Goal: Information Seeking & Learning: Learn about a topic

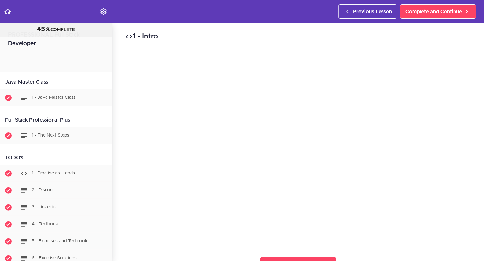
scroll to position [3576, 0]
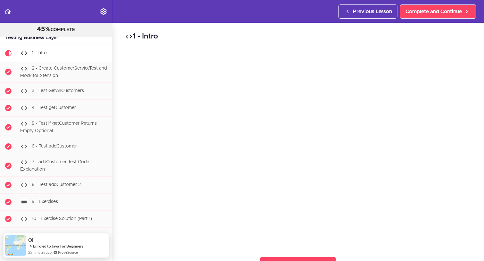
click at [403, 248] on div "1 - Intro Complete and Continue 1 - Follow us on LinkedIn 2 - Subscribe to our …" at bounding box center [298, 142] width 372 height 238
click at [427, 246] on div "1 - Intro Complete and Continue 1 - Follow us on LinkedIn 2 - Subscribe to our …" at bounding box center [298, 142] width 372 height 238
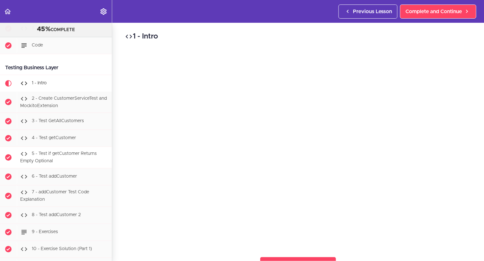
scroll to position [3545, 0]
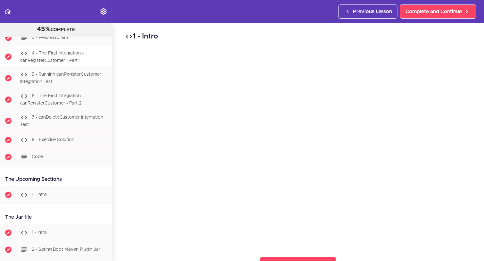
scroll to position [3908, 0]
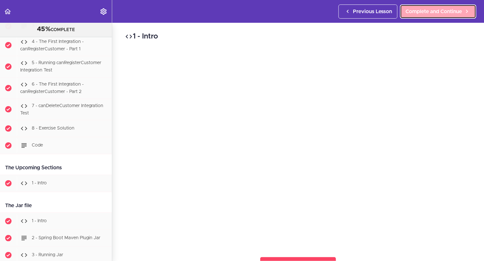
click at [436, 10] on span "Complete and Continue" at bounding box center [434, 12] width 56 height 8
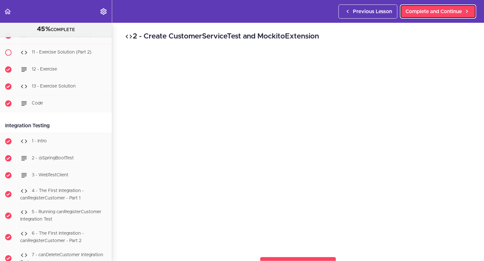
scroll to position [3584, 0]
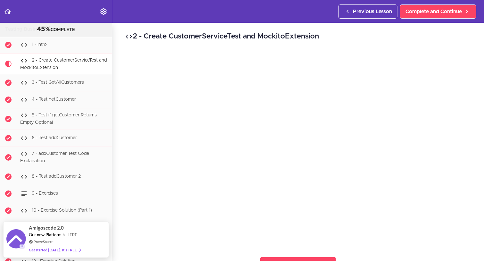
click at [117, 132] on div "2 - Create CustomerServiceTest and MockitoExtension Complete and Continue 1 - F…" at bounding box center [298, 142] width 372 height 238
click at [119, 144] on div "2 - Create CustomerServiceTest and MockitoExtension Complete and Continue 1 - F…" at bounding box center [298, 142] width 372 height 238
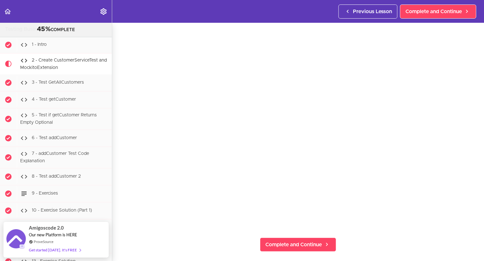
scroll to position [23, 0]
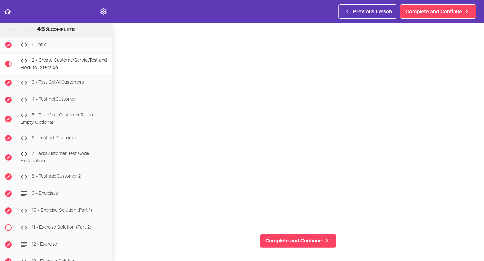
click at [119, 144] on div "2 - Create CustomerServiceTest and MockitoExtension Complete and Continue 1 - F…" at bounding box center [298, 119] width 372 height 238
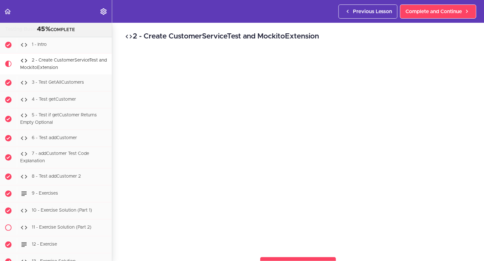
click at [115, 113] on div "2 - Create CustomerServiceTest and MockitoExtension Complete and Continue 1 - F…" at bounding box center [298, 142] width 372 height 238
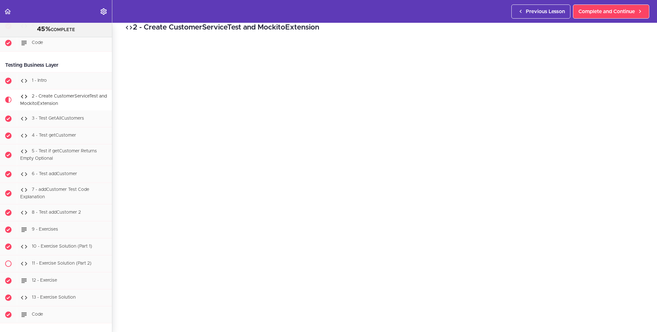
scroll to position [17, 0]
click at [116, 261] on div "2 - Create CustomerServiceTest and MockitoExtension Complete and Continue 1 - F…" at bounding box center [384, 160] width 544 height 309
click at [484, 261] on section "PROFESSIONAL Full Stack Developer 45% COMPLETE Java Master Class 1 - Java Maste…" at bounding box center [328, 177] width 657 height 309
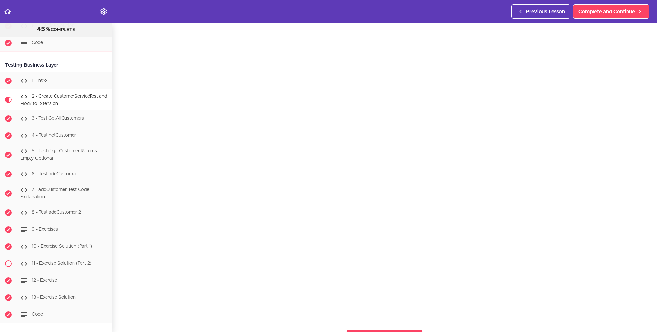
click at [120, 261] on section "PROFESSIONAL Full Stack Developer 45% COMPLETE Java Master Class 1 - Java Maste…" at bounding box center [328, 177] width 657 height 309
click at [122, 235] on div "2 - Create CustomerServiceTest and MockitoExtension Complete and Continue 1 - F…" at bounding box center [384, 154] width 544 height 309
click at [116, 226] on div "2 - Create CustomerServiceTest and MockitoExtension Complete and Continue 1 - F…" at bounding box center [384, 154] width 544 height 309
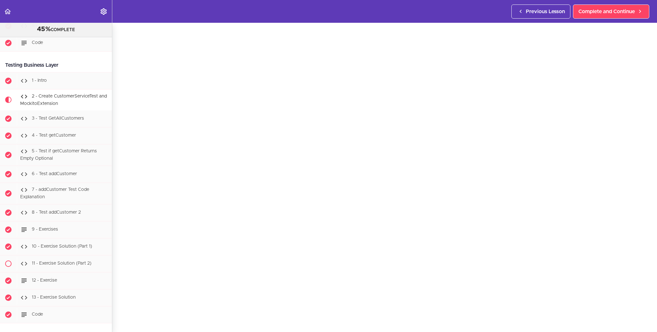
click at [412, 29] on div "2 - Create CustomerServiceTest and MockitoExtension Complete and Continue 1 - F…" at bounding box center [384, 160] width 544 height 309
click at [484, 13] on span "Complete and Continue" at bounding box center [606, 12] width 56 height 8
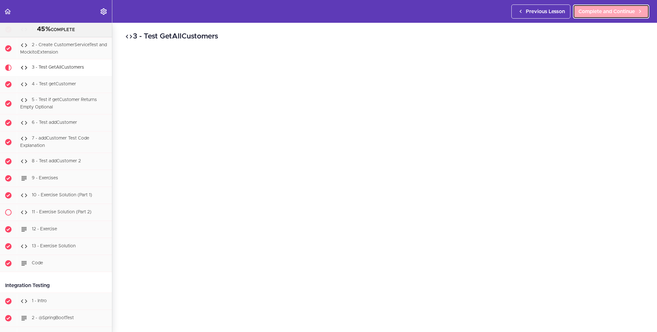
scroll to position [3606, 0]
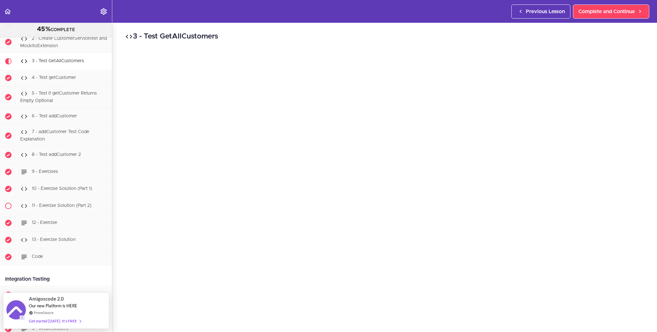
click at [120, 86] on div "3 - Test GetAllCustomers Complete and Continue 1 - Follow us on LinkedIn 2 - Su…" at bounding box center [384, 177] width 544 height 309
click at [484, 261] on section "PROFESSIONAL Full Stack Developer 45% COMPLETE Java Master Class 1 - Java Maste…" at bounding box center [328, 177] width 657 height 309
click at [484, 123] on div "3 - Test GetAllCustomers Complete and Continue 1 - Follow us on LinkedIn 2 - Su…" at bounding box center [384, 153] width 544 height 309
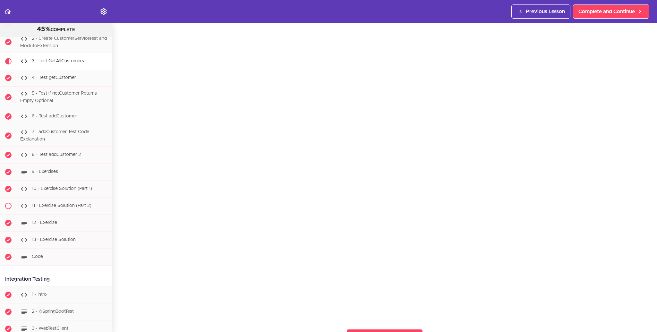
scroll to position [23, 0]
click at [123, 255] on div "3 - Test GetAllCustomers Complete and Continue 1 - Follow us on LinkedIn 2 - Su…" at bounding box center [384, 154] width 544 height 309
click at [119, 259] on div "3 - Test GetAllCustomers Complete and Continue 1 - Follow us on LinkedIn 2 - Su…" at bounding box center [384, 154] width 544 height 309
click at [116, 248] on div "3 - Test GetAllCustomers Complete and Continue 1 - Follow us on LinkedIn 2 - Su…" at bounding box center [384, 154] width 544 height 309
click at [117, 244] on div "3 - Test GetAllCustomers Complete and Continue 1 - Follow us on LinkedIn 2 - Su…" at bounding box center [384, 154] width 544 height 309
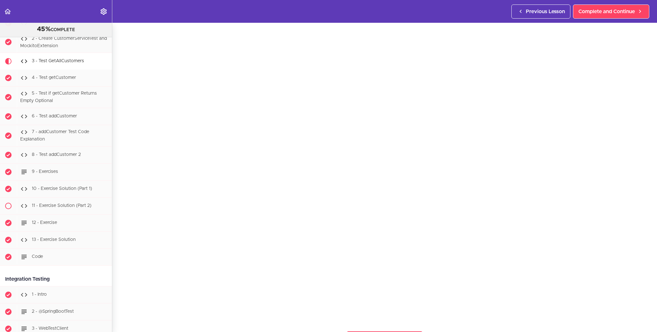
click at [117, 244] on div "3 - Test GetAllCustomers Complete and Continue 1 - Follow us on LinkedIn 2 - Su…" at bounding box center [384, 154] width 544 height 309
click at [119, 261] on div "3 - Test GetAllCustomers Complete and Continue 1 - Follow us on LinkedIn 2 - Su…" at bounding box center [384, 154] width 544 height 309
click at [484, 14] on span "Complete and Continue" at bounding box center [606, 12] width 56 height 8
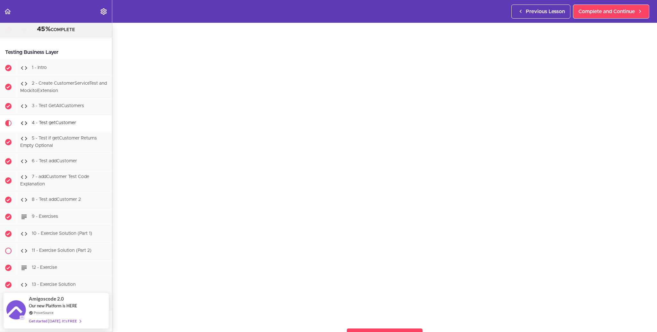
scroll to position [25, 0]
click at [120, 261] on div "4 - Test getCustomer Complete and Continue 1 - Follow us on LinkedIn 2 - Subscr…" at bounding box center [384, 152] width 544 height 309
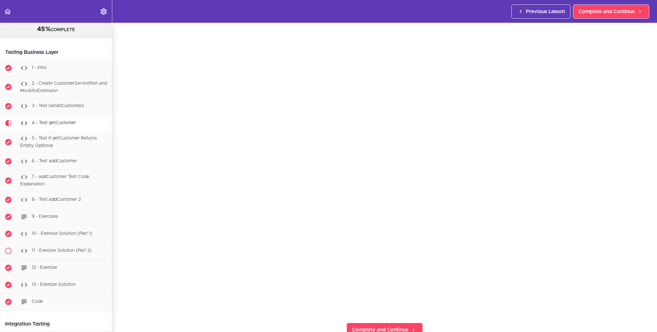
scroll to position [19, 0]
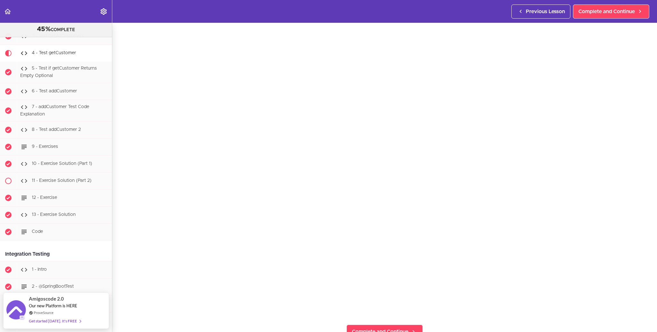
scroll to position [31, 0]
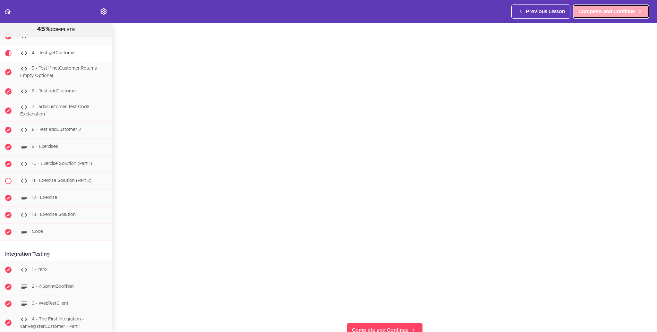
click at [590, 12] on span "Complete and Continue" at bounding box center [606, 12] width 56 height 8
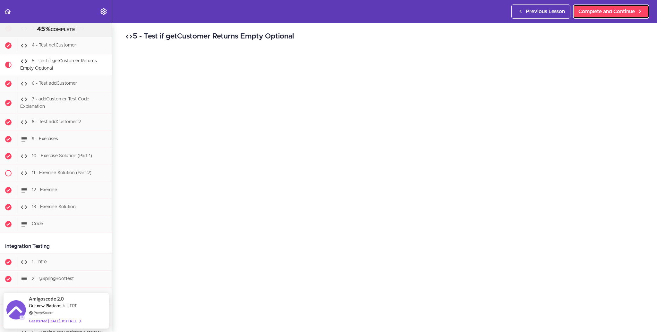
scroll to position [3639, 0]
click at [117, 202] on div "5 - Test if getCustomer Returns Empty Optional Complete and Continue 1 - Follow…" at bounding box center [384, 177] width 544 height 309
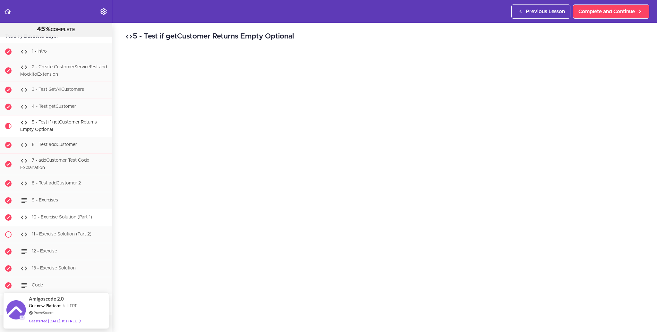
scroll to position [3578, 0]
click at [334, 40] on h2 "5 - Test if getCustomer Returns Empty Optional" at bounding box center [384, 36] width 519 height 11
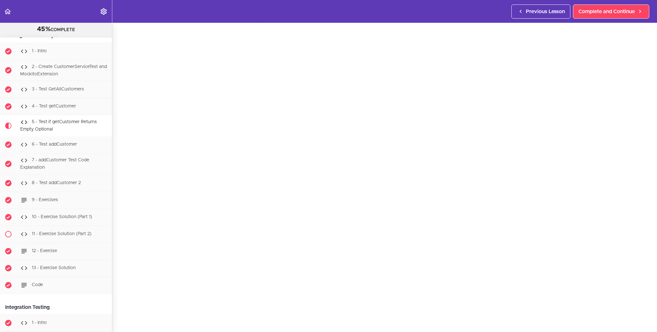
scroll to position [14, 0]
click at [119, 214] on div "5 - Test if getCustomer Returns Empty Optional Complete and Continue 1 - Follow…" at bounding box center [384, 162] width 544 height 309
click at [120, 220] on div "5 - Test if getCustomer Returns Empty Optional Complete and Continue 1 - Follow…" at bounding box center [384, 162] width 544 height 309
click at [122, 311] on div "5 - Test if getCustomer Returns Empty Optional Complete and Continue 1 - Follow…" at bounding box center [384, 162] width 544 height 309
click at [116, 299] on div "5 - Test if getCustomer Returns Empty Optional Complete and Continue 1 - Follow…" at bounding box center [384, 162] width 544 height 309
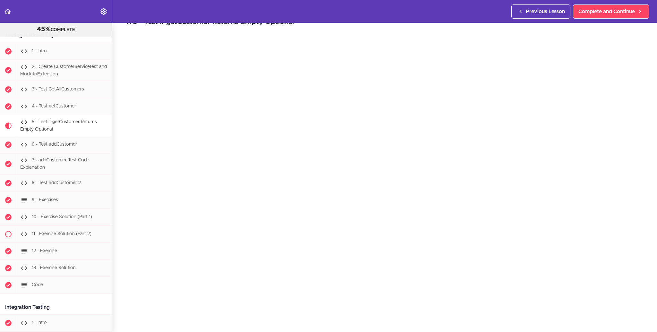
click at [122, 319] on section "PROFESSIONAL Full Stack Developer 45% COMPLETE Java Master Class 1 - Java Maste…" at bounding box center [328, 177] width 657 height 309
click at [119, 301] on div "5 - Test if getCustomer Returns Empty Optional Complete and Continue 1 - Follow…" at bounding box center [384, 162] width 544 height 309
click at [120, 43] on div "5 - Test if getCustomer Returns Empty Optional Complete and Continue 1 - Follow…" at bounding box center [384, 162] width 544 height 309
click at [623, 16] on link "Complete and Continue" at bounding box center [611, 11] width 76 height 14
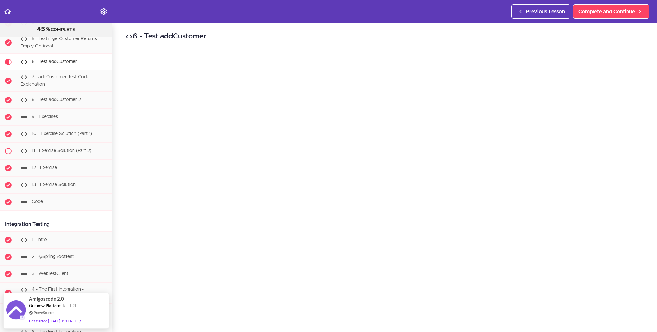
scroll to position [31, 0]
click at [610, 315] on section "PROFESSIONAL Full Stack Developer 45% COMPLETE Java Master Class 1 - Java Maste…" at bounding box center [328, 177] width 657 height 309
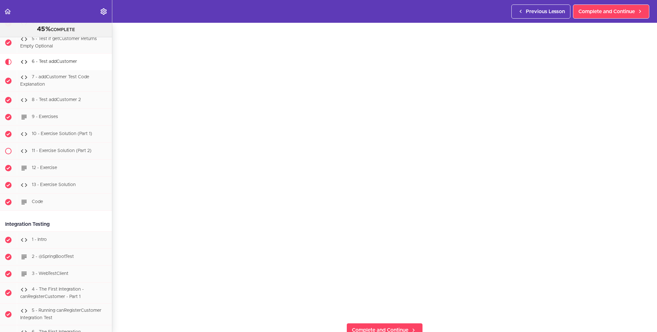
click at [120, 296] on div "6 - Test addCustomer Complete and Continue 1 - Follow us on LinkedIn 2 - Subscr…" at bounding box center [384, 146] width 544 height 309
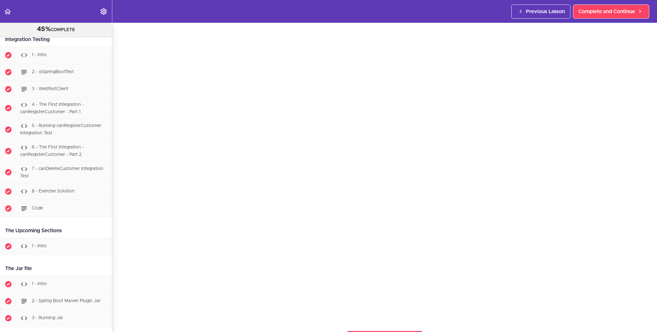
scroll to position [19, 0]
click at [118, 309] on section "PROFESSIONAL Full Stack Developer 45% COMPLETE Java Master Class 1 - Java Maste…" at bounding box center [328, 177] width 657 height 309
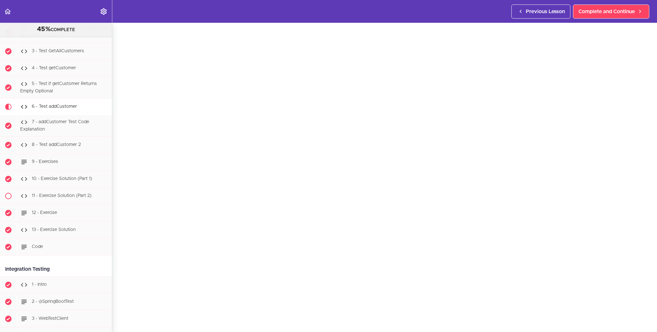
scroll to position [3599, 0]
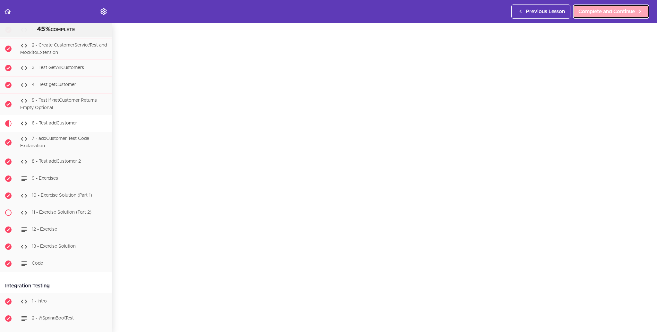
click at [587, 13] on span "Complete and Continue" at bounding box center [606, 12] width 56 height 8
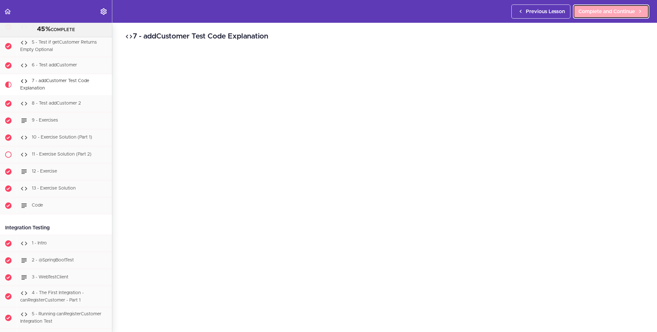
scroll to position [3678, 0]
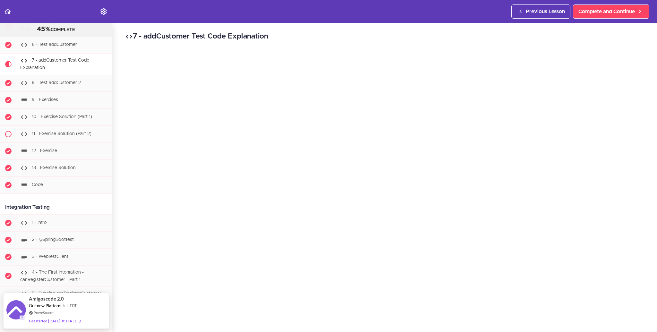
click at [117, 134] on div "7 - addCustomer Test Code Explanation Complete and Continue 1 - Follow us on Li…" at bounding box center [384, 177] width 544 height 309
click at [461, 32] on h2 "7 - addCustomer Test Code Explanation" at bounding box center [384, 36] width 519 height 11
click at [116, 60] on div "7 - addCustomer Test Code Explanation Complete and Continue 1 - Follow us on Li…" at bounding box center [384, 177] width 544 height 309
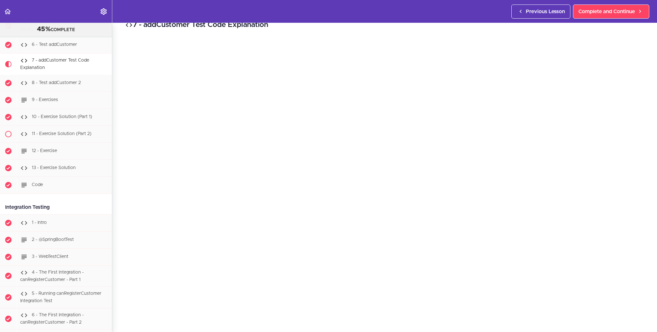
scroll to position [10, 0]
click at [117, 305] on div "7 - addCustomer Test Code Explanation Complete and Continue 1 - Follow us on Li…" at bounding box center [384, 167] width 544 height 309
click at [609, 12] on span "Complete and Continue" at bounding box center [606, 12] width 56 height 8
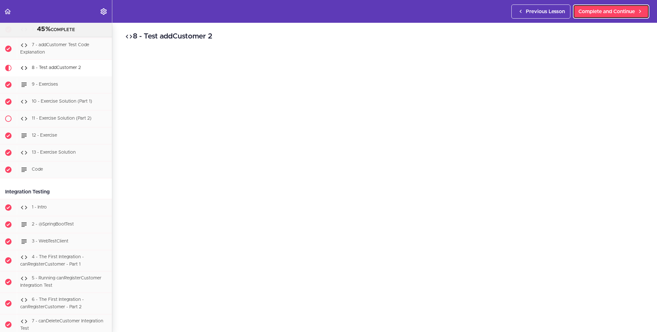
scroll to position [3699, 0]
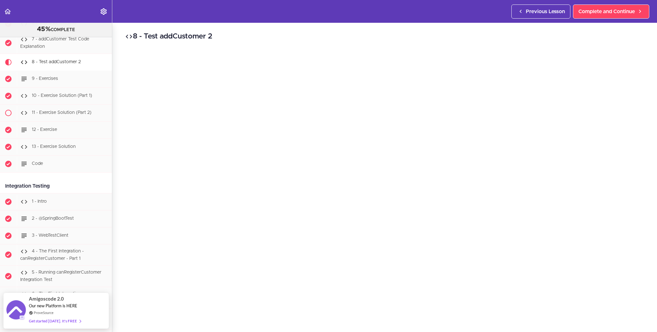
click at [115, 175] on div "8 - Test addCustomer 2 Complete and Continue 1 - Follow us on LinkedIn 2 - Subs…" at bounding box center [384, 177] width 544 height 309
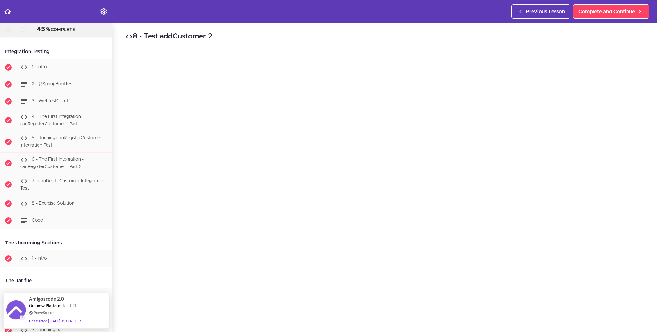
scroll to position [3835, 0]
click at [121, 198] on div "8 - Test addCustomer 2 Complete and Continue 1 - Follow us on LinkedIn 2 - Subs…" at bounding box center [384, 177] width 544 height 309
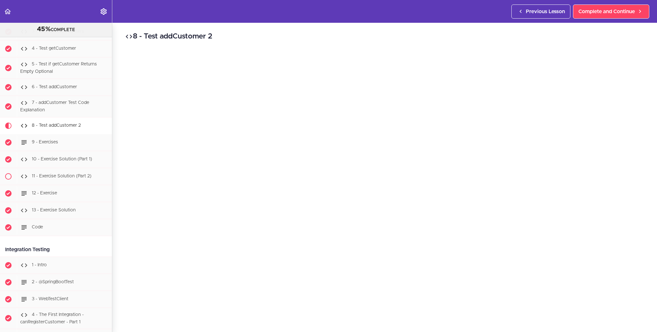
scroll to position [18, 0]
click at [116, 229] on div "8 - Test addCustomer 2 Complete and Continue 1 - Follow us on LinkedIn 2 - Subs…" at bounding box center [384, 158] width 544 height 309
click at [121, 307] on div "8 - Test addCustomer 2 Complete and Continue 1 - Follow us on LinkedIn 2 - Subs…" at bounding box center [384, 158] width 544 height 309
click at [596, 13] on span "Complete and Continue" at bounding box center [606, 12] width 56 height 8
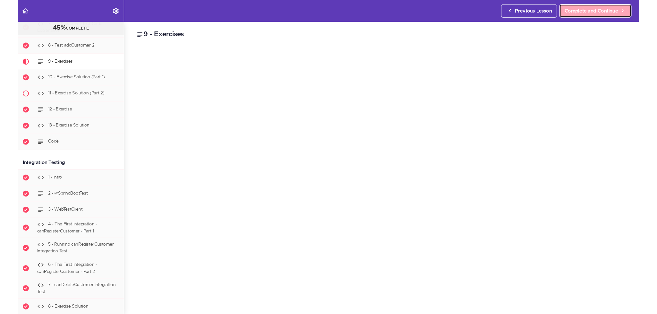
scroll to position [3716, 0]
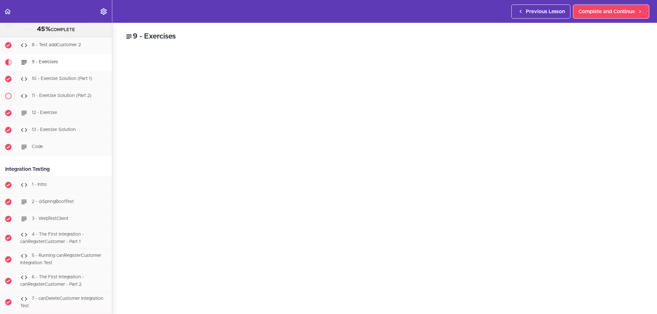
click at [118, 237] on div "9 - Exercises Exercise Complete and Continue 1 - Follow us on LinkedIn 2 - Subs…" at bounding box center [384, 168] width 544 height 291
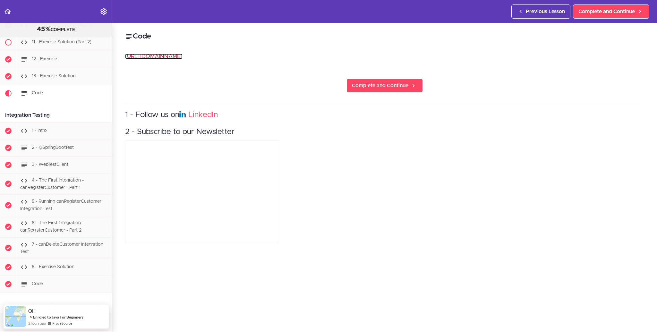
click at [182, 57] on link "https://github.com/amigoscode/full-stack-professional/commit/10290b9ab8cac66380…" at bounding box center [153, 56] width 57 height 5
